Goal: Task Accomplishment & Management: Manage account settings

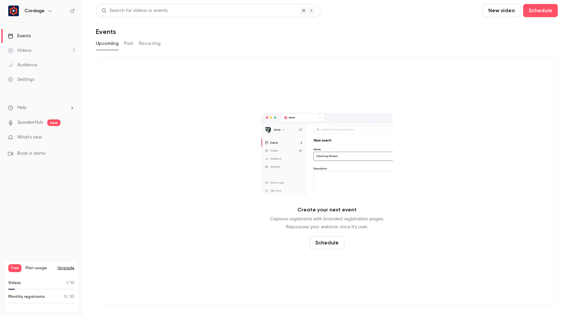
click at [63, 269] on button "Upgrade" at bounding box center [65, 268] width 17 height 5
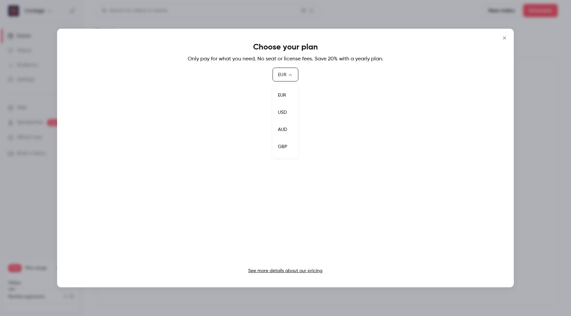
click at [278, 74] on body "Cordage Events Videos 1 Audience Settings Help SpeakerHub new What's new Book a…" at bounding box center [285, 158] width 571 height 316
click at [284, 108] on li "USD" at bounding box center [285, 112] width 26 height 17
type input "***"
click at [504, 36] on icon "Close" at bounding box center [504, 37] width 8 height 5
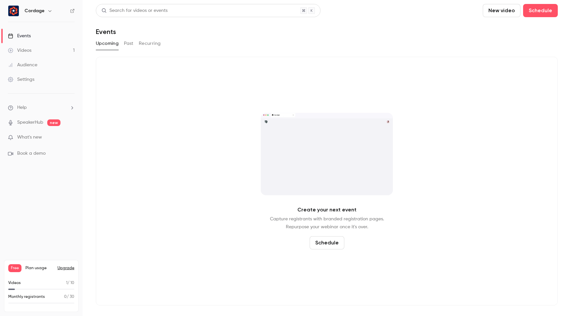
click at [32, 140] on span "What's new" at bounding box center [29, 137] width 25 height 7
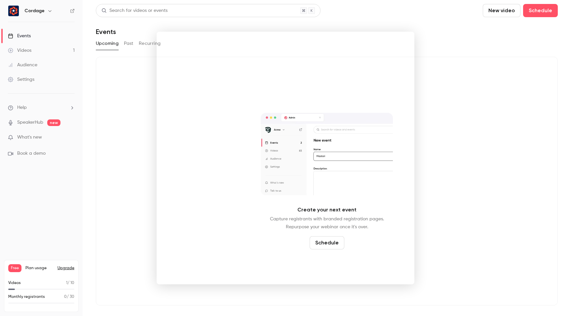
click at [473, 29] on div at bounding box center [285, 158] width 571 height 316
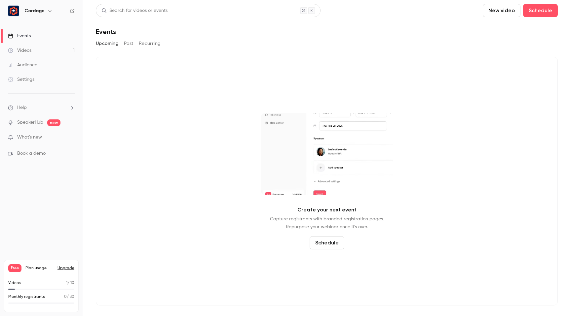
click at [28, 39] on link "Events" at bounding box center [41, 36] width 83 height 15
click at [132, 40] on button "Past" at bounding box center [129, 43] width 10 height 11
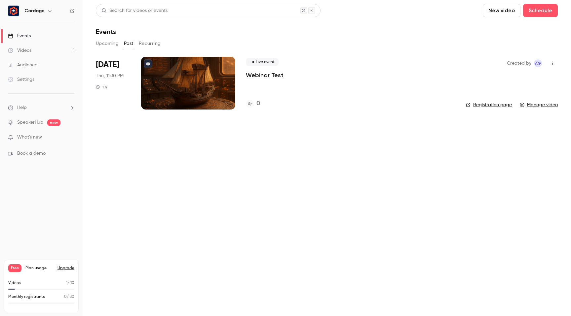
click at [553, 65] on icon "button" at bounding box center [552, 63] width 5 height 5
click at [515, 126] on li "Delete" at bounding box center [521, 131] width 71 height 17
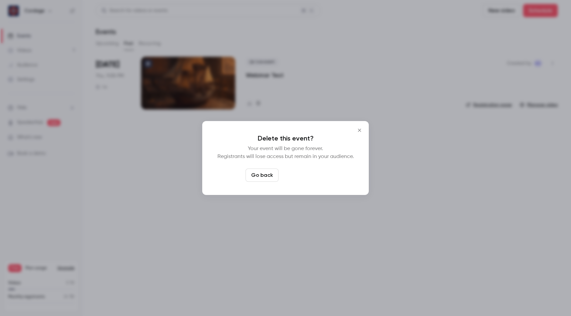
click at [306, 172] on button "Delete event" at bounding box center [303, 175] width 44 height 13
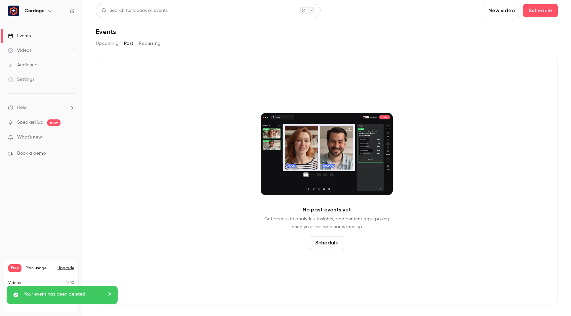
click at [151, 46] on button "Recurring" at bounding box center [150, 43] width 22 height 11
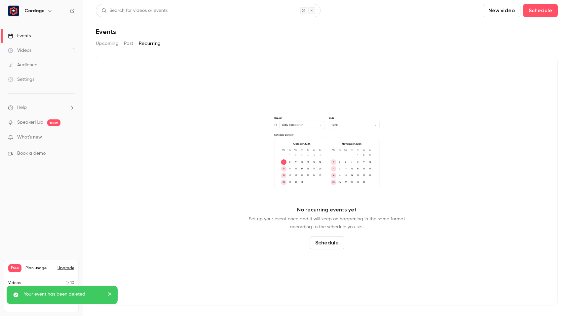
click at [127, 48] on button "Past" at bounding box center [129, 43] width 10 height 11
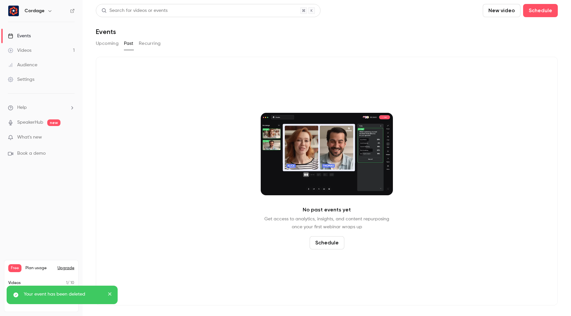
click at [116, 48] on button "Upcoming" at bounding box center [107, 43] width 23 height 11
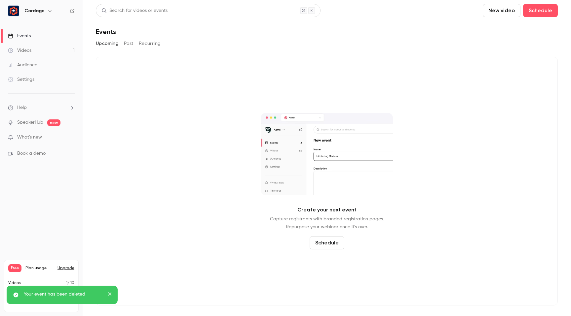
click at [54, 54] on link "Videos 1" at bounding box center [41, 50] width 83 height 15
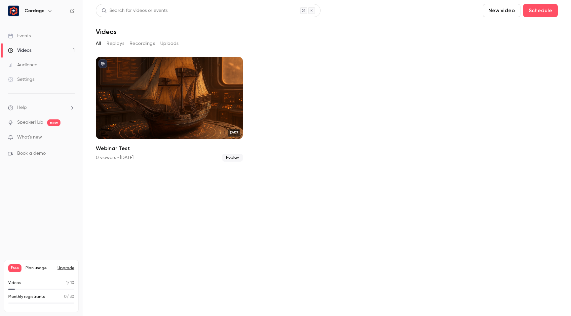
click at [45, 63] on link "Audience" at bounding box center [41, 65] width 83 height 15
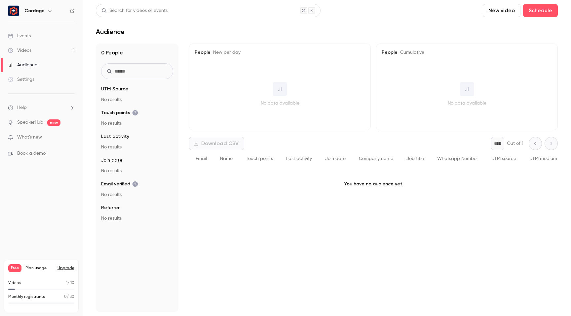
click at [44, 83] on link "Settings" at bounding box center [41, 79] width 83 height 15
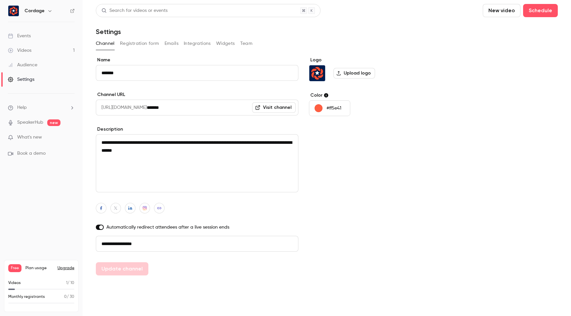
click at [324, 193] on div "Logo Upload logo Color #ff5e41" at bounding box center [359, 166] width 101 height 219
click at [140, 45] on button "Registration form" at bounding box center [139, 43] width 39 height 11
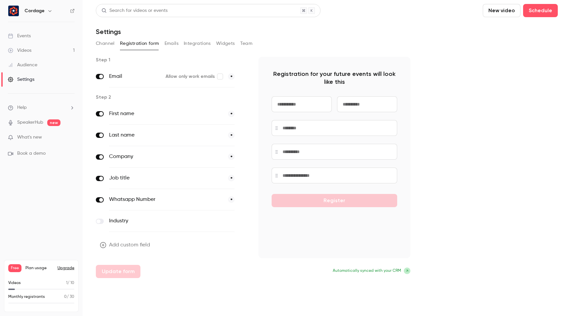
click at [169, 46] on button "Emails" at bounding box center [171, 43] width 14 height 11
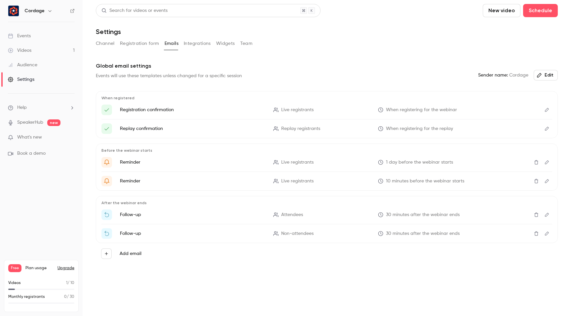
click at [199, 46] on button "Integrations" at bounding box center [197, 43] width 27 height 11
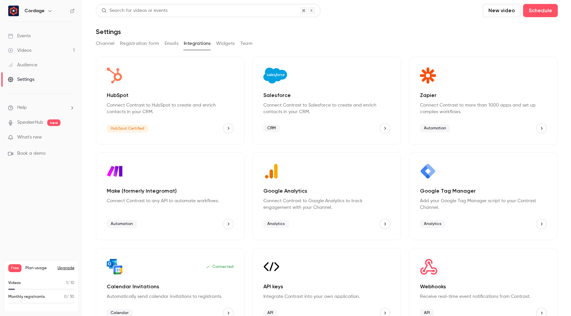
click at [229, 128] on icon "HubSpot" at bounding box center [229, 128] width 2 height 3
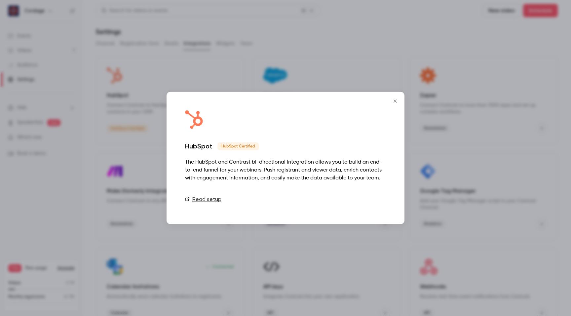
click at [367, 202] on link "Connect" at bounding box center [369, 199] width 33 height 13
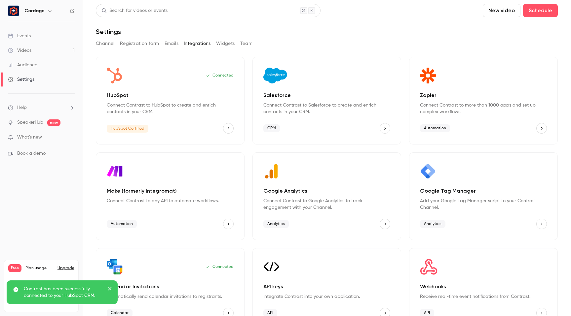
click at [110, 289] on icon "close" at bounding box center [109, 288] width 3 height 3
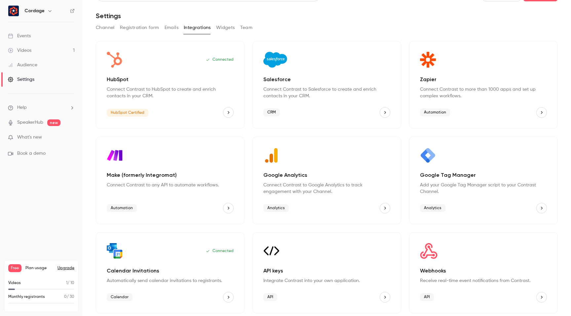
scroll to position [17, 0]
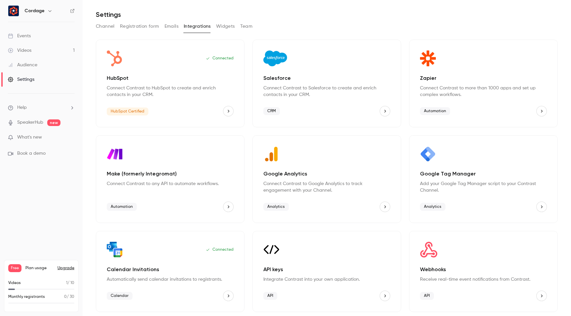
click at [387, 208] on button "Google Analytics" at bounding box center [384, 207] width 11 height 11
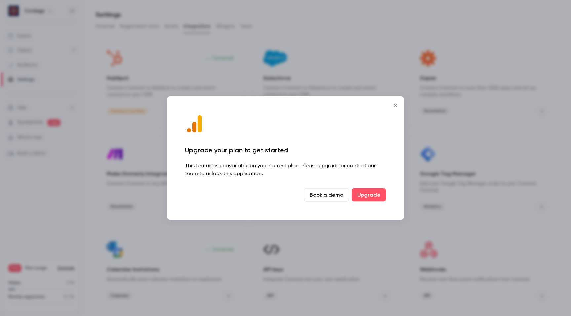
click at [394, 106] on icon "Close" at bounding box center [394, 105] width 3 height 3
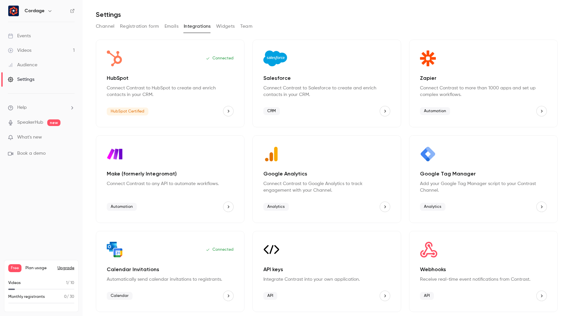
click at [542, 205] on icon "Google Tag Manager" at bounding box center [541, 207] width 5 height 5
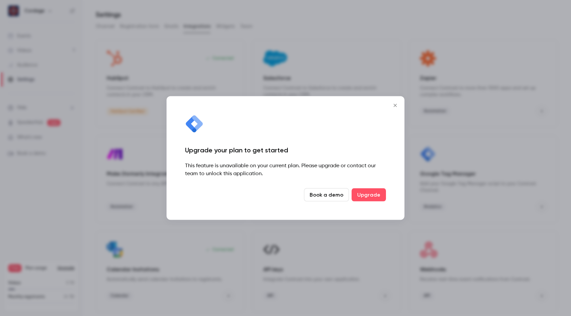
click at [395, 105] on icon "Close" at bounding box center [394, 105] width 3 height 3
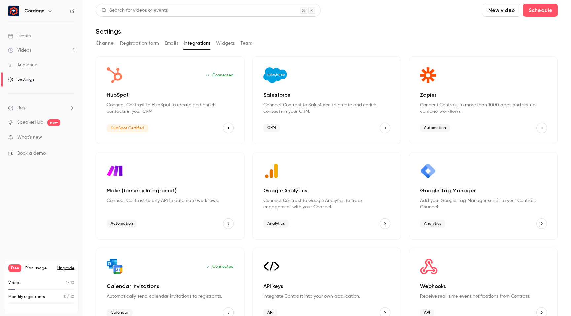
scroll to position [0, 0]
click at [228, 40] on button "Widgets" at bounding box center [225, 43] width 19 height 11
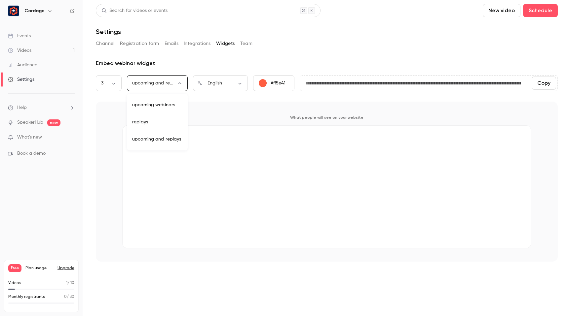
click at [157, 84] on body "**********" at bounding box center [285, 158] width 571 height 316
click at [107, 120] on div at bounding box center [285, 158] width 571 height 316
click at [116, 84] on body "**********" at bounding box center [285, 158] width 571 height 316
click at [153, 104] on div at bounding box center [285, 158] width 571 height 316
click at [111, 82] on body "**********" at bounding box center [285, 158] width 571 height 316
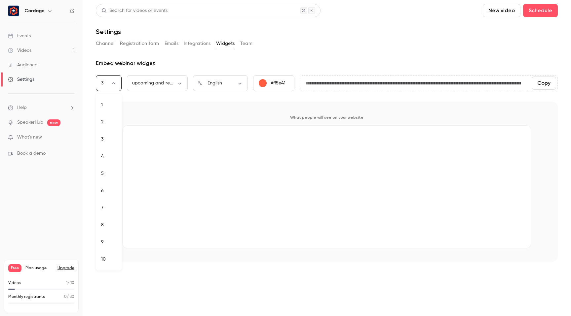
click at [137, 102] on div at bounding box center [285, 158] width 571 height 316
click at [148, 88] on div "upcoming and replays *** ​" at bounding box center [157, 83] width 61 height 16
click at [169, 80] on body "**********" at bounding box center [285, 158] width 571 height 316
click at [205, 117] on div at bounding box center [285, 158] width 571 height 316
click at [242, 43] on button "Team" at bounding box center [246, 43] width 13 height 11
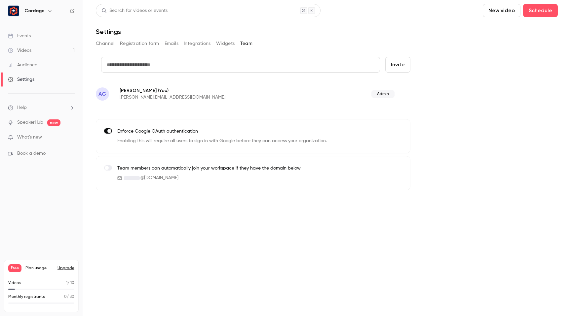
click at [236, 65] on input "text" at bounding box center [240, 65] width 279 height 16
type input "**********"
click at [401, 66] on button "Invite" at bounding box center [397, 65] width 25 height 16
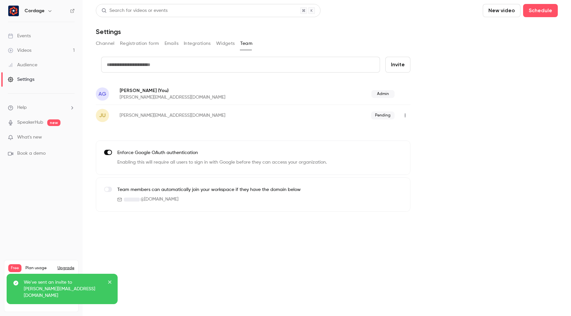
click at [202, 64] on input "text" at bounding box center [240, 65] width 279 height 16
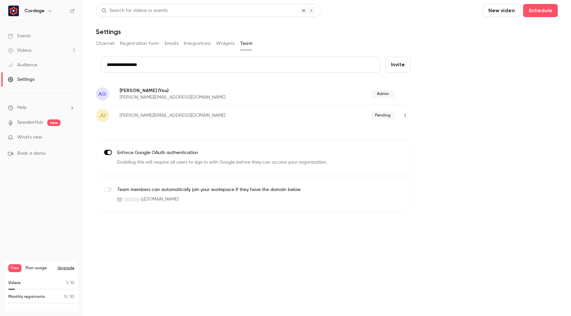
type input "**********"
click at [404, 65] on button "Invite" at bounding box center [397, 65] width 25 height 16
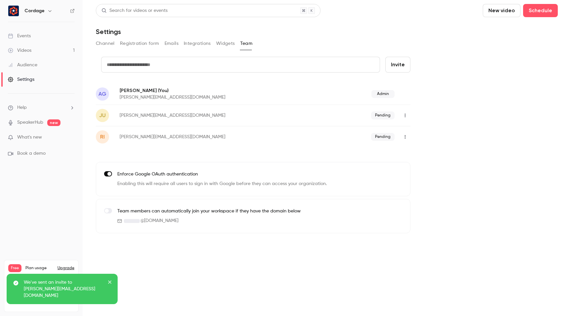
click at [159, 64] on input "text" at bounding box center [240, 65] width 279 height 16
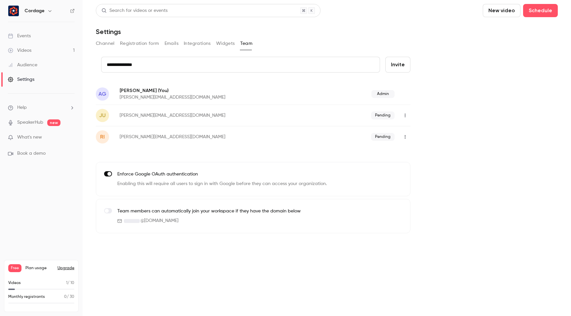
type input "**********"
click at [399, 64] on button "Invite" at bounding box center [397, 65] width 25 height 16
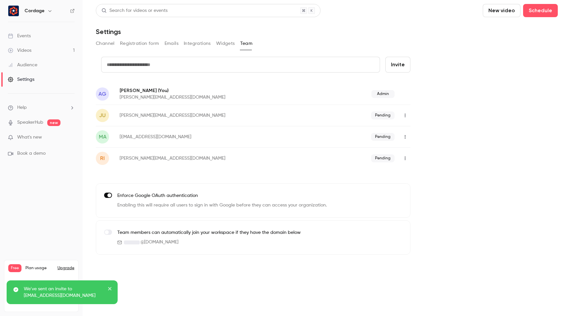
click at [406, 117] on icon "button" at bounding box center [404, 115] width 5 height 5
click at [427, 106] on div at bounding box center [285, 158] width 571 height 316
click at [405, 137] on icon "button" at bounding box center [405, 137] width 1 height 4
click at [423, 132] on div at bounding box center [285, 158] width 571 height 316
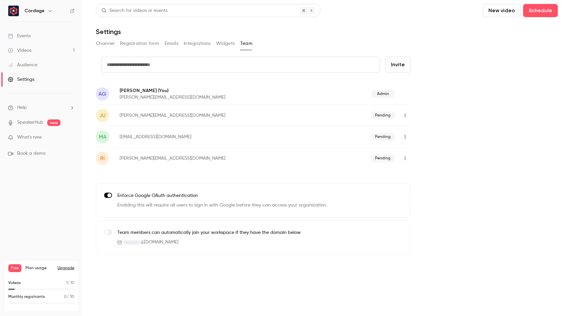
click at [142, 114] on p "julio@qdoc.mx" at bounding box center [209, 115] width 179 height 7
click at [64, 268] on button "Upgrade" at bounding box center [65, 268] width 17 height 5
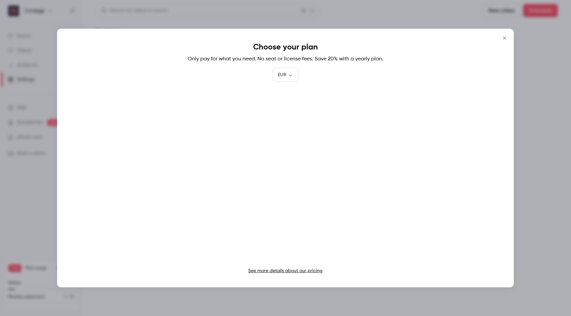
click at [283, 273] on link "See more details about our pricing" at bounding box center [285, 271] width 74 height 5
click at [506, 38] on icon "Close" at bounding box center [504, 37] width 8 height 5
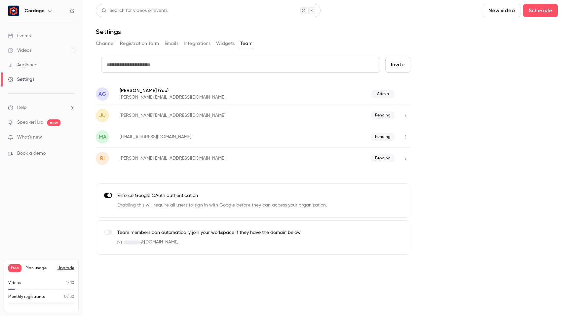
click at [105, 47] on button "Channel" at bounding box center [105, 43] width 19 height 11
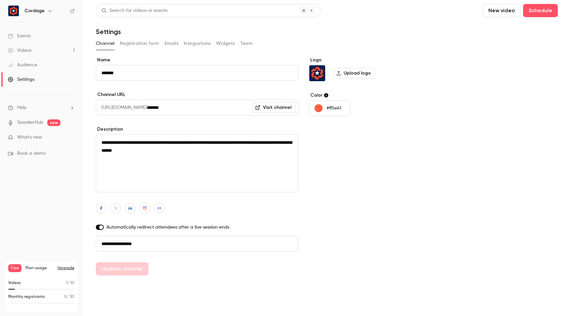
click at [49, 11] on icon "button" at bounding box center [49, 10] width 5 height 5
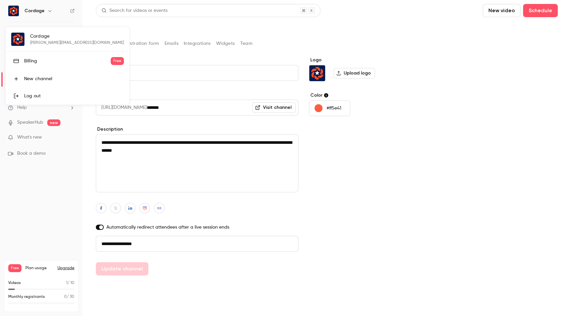
click at [45, 81] on div "New channel" at bounding box center [74, 79] width 100 height 7
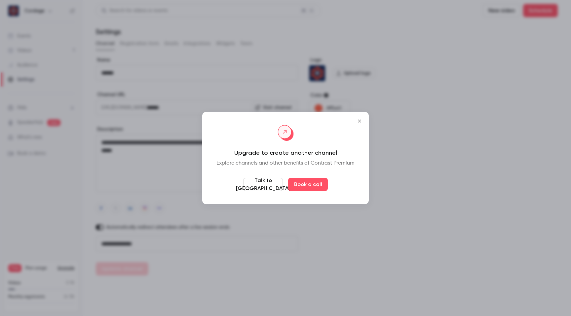
click at [360, 122] on icon "Close" at bounding box center [359, 121] width 3 height 3
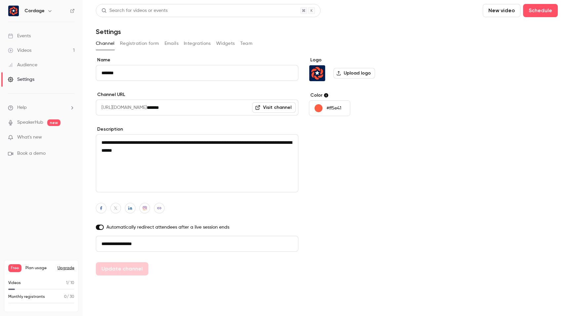
click at [66, 268] on button "Upgrade" at bounding box center [65, 268] width 17 height 5
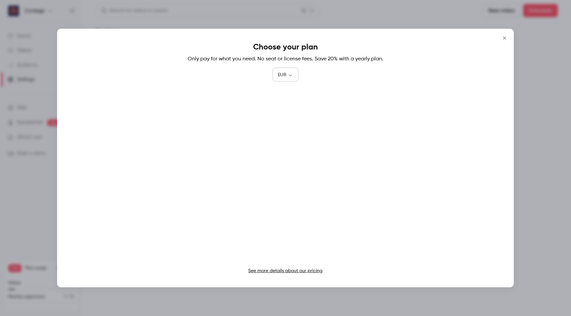
click at [287, 75] on body "**********" at bounding box center [285, 158] width 571 height 316
click at [284, 114] on li "USD" at bounding box center [285, 112] width 26 height 17
type input "***"
click at [286, 268] on p "See more details about our pricing" at bounding box center [285, 271] width 430 height 7
click at [280, 273] on p "See more details about our pricing" at bounding box center [285, 271] width 430 height 7
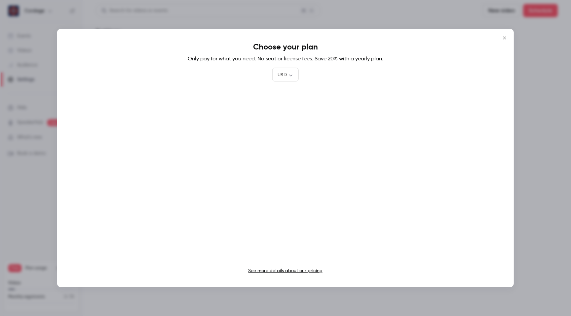
click at [268, 269] on link "See more details about our pricing" at bounding box center [285, 271] width 74 height 5
click at [510, 36] on button "Close" at bounding box center [504, 37] width 13 height 13
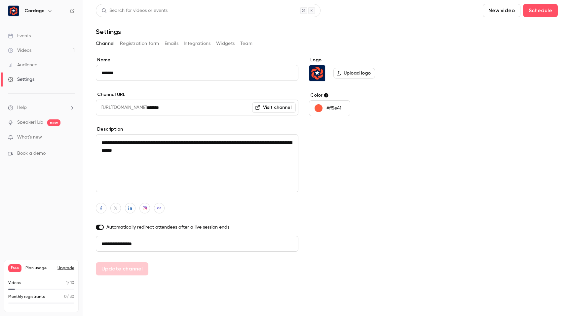
click at [29, 105] on li "Help" at bounding box center [41, 107] width 67 height 7
click at [117, 99] on link "Talk to us" at bounding box center [122, 101] width 72 height 18
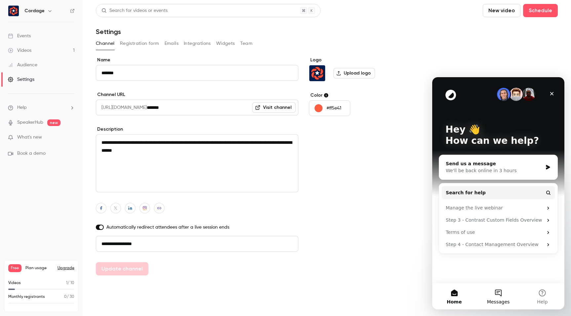
click at [498, 290] on button "Messages" at bounding box center [498, 296] width 44 height 26
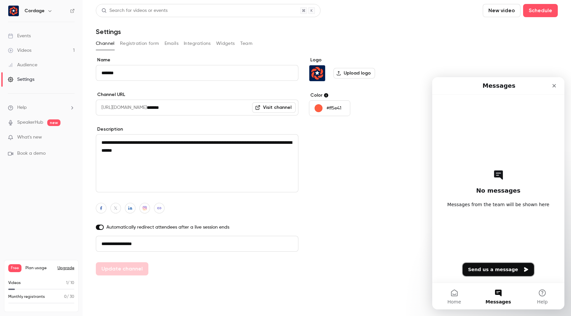
click at [491, 271] on button "Send us a message" at bounding box center [497, 269] width 71 height 13
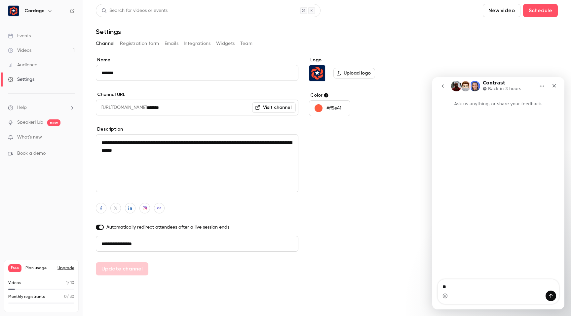
type textarea "*"
click at [502, 284] on textarea "**********" at bounding box center [498, 276] width 121 height 18
type textarea "**********"
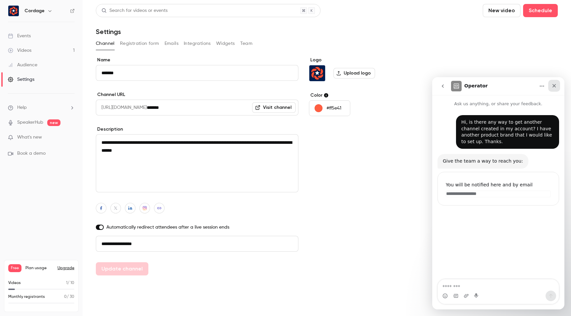
click at [554, 85] on icon "Close" at bounding box center [553, 85] width 5 height 5
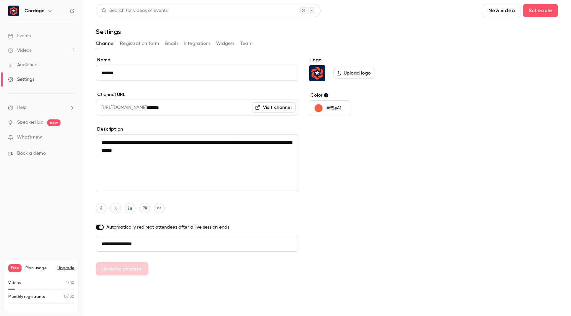
click at [32, 39] on link "Events" at bounding box center [41, 36] width 83 height 15
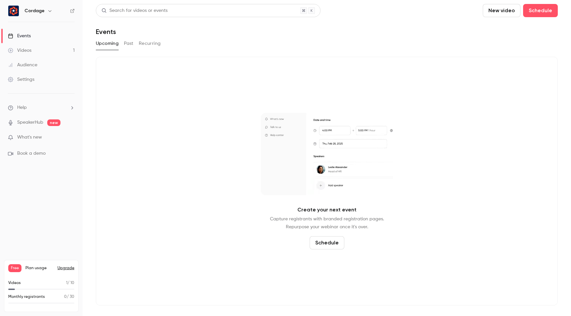
click at [47, 7] on button "button" at bounding box center [50, 11] width 8 height 8
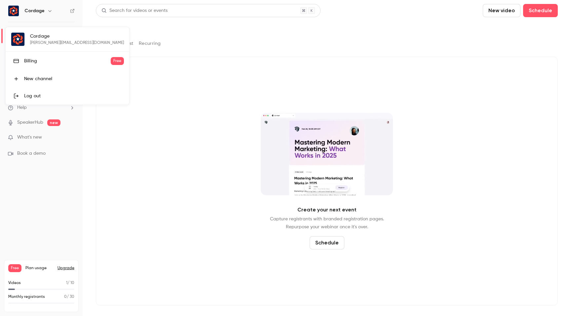
click at [42, 80] on div "New channel" at bounding box center [74, 79] width 100 height 7
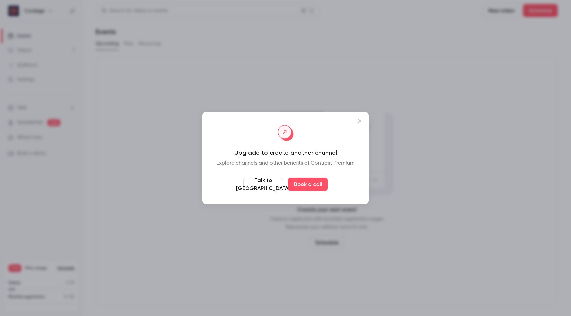
click at [360, 122] on icon "Close" at bounding box center [359, 121] width 3 height 3
